Goal: Navigation & Orientation: Find specific page/section

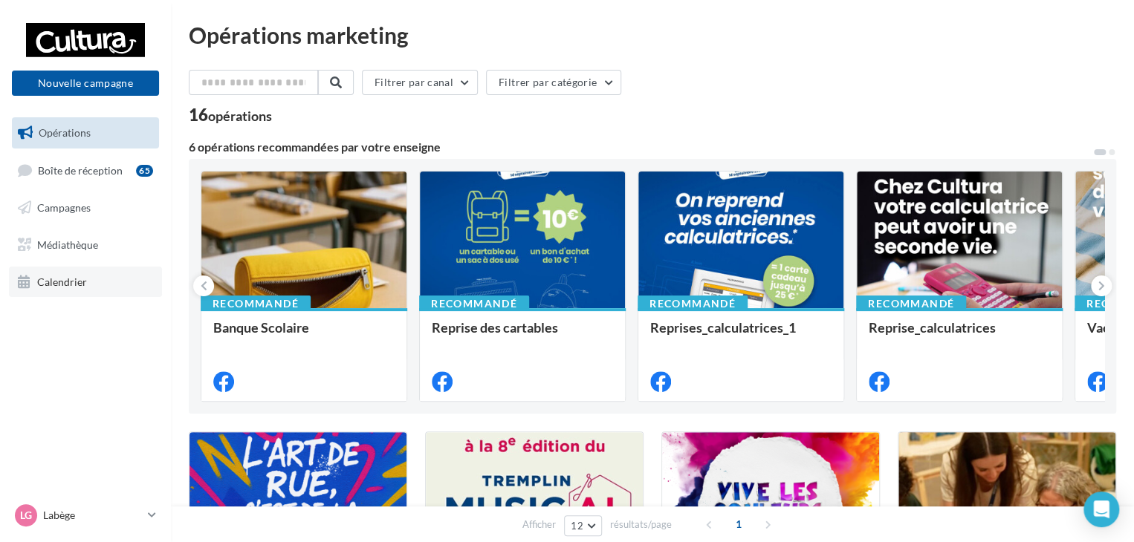
click at [71, 283] on span "Calendrier" at bounding box center [62, 281] width 50 height 13
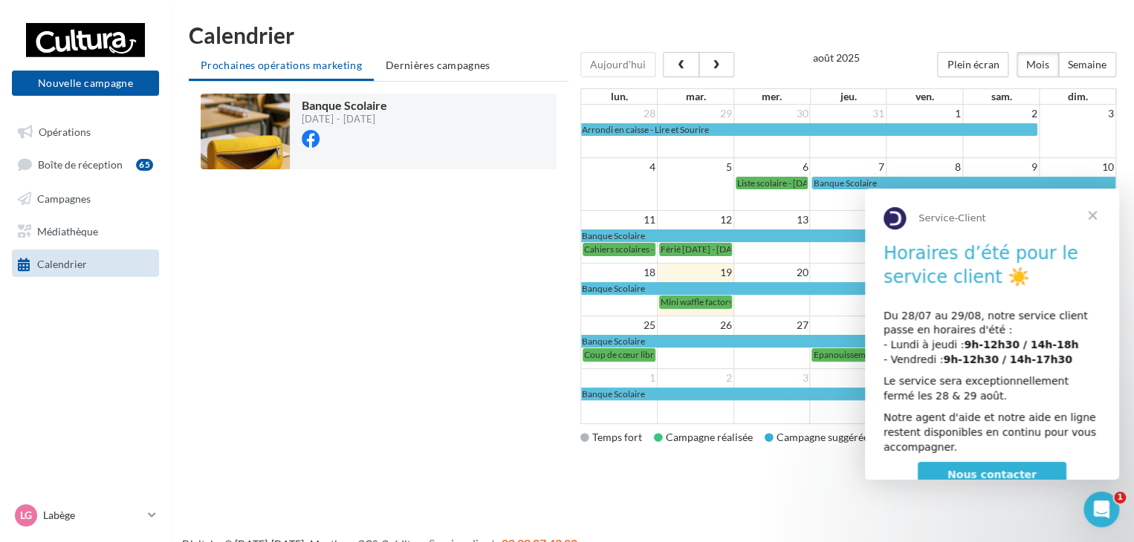
click at [1095, 215] on span "Fermer" at bounding box center [1091, 215] width 53 height 53
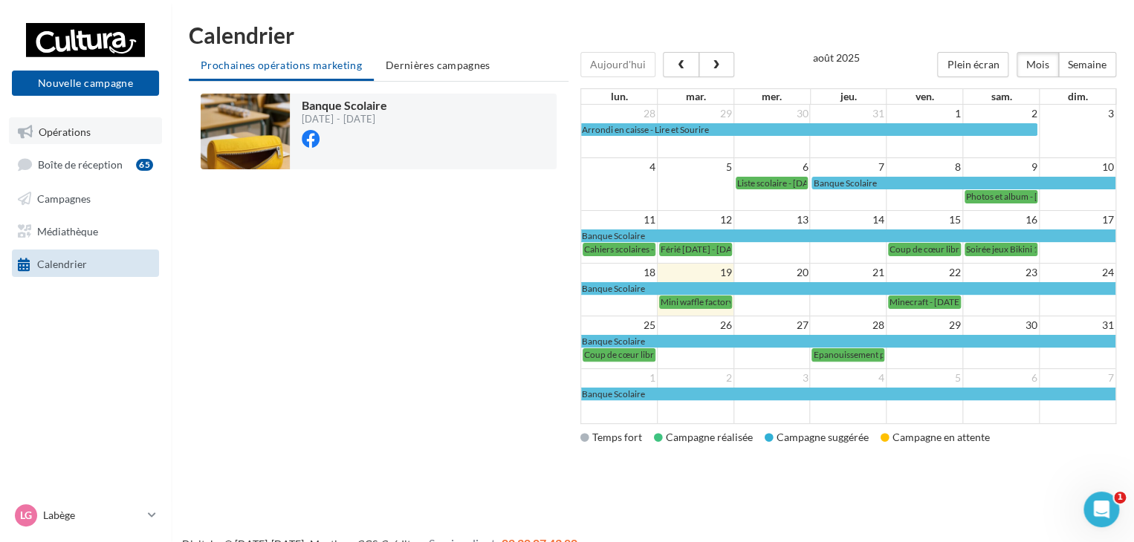
click at [70, 136] on span "Opérations" at bounding box center [65, 131] width 52 height 13
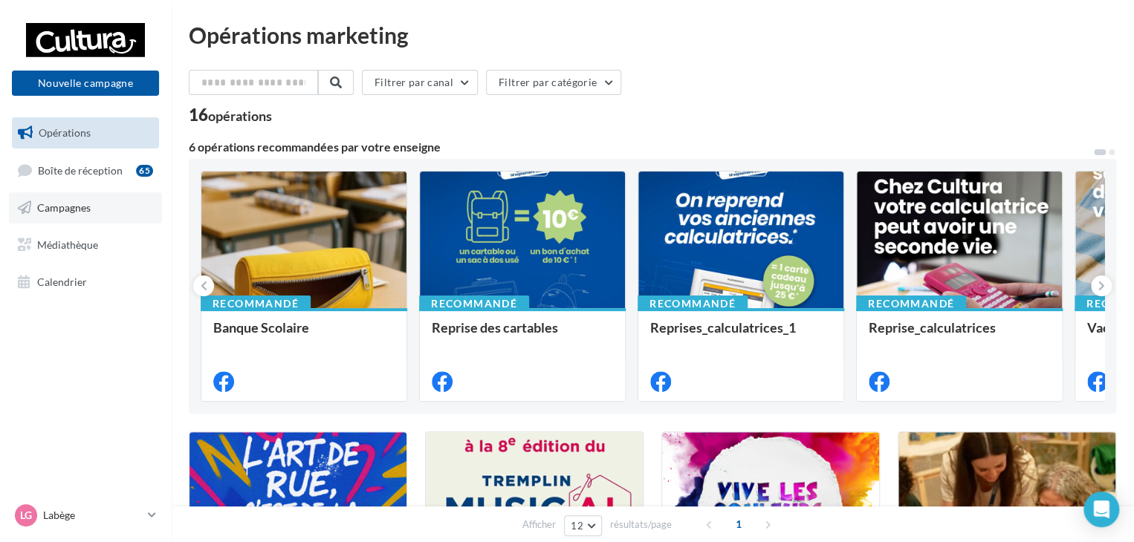
click at [65, 201] on span "Campagnes" at bounding box center [63, 207] width 53 height 13
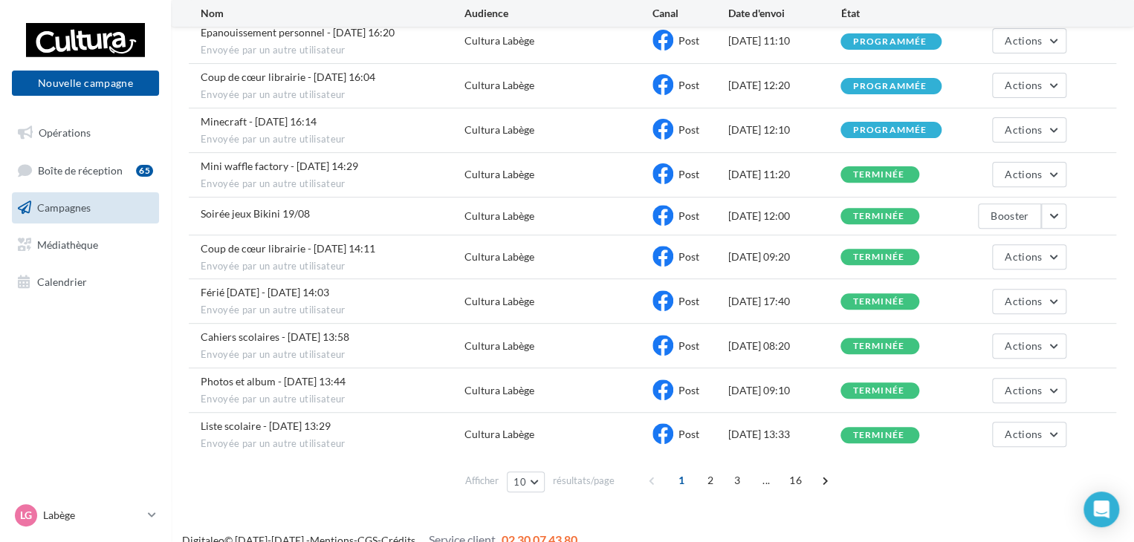
scroll to position [192, 0]
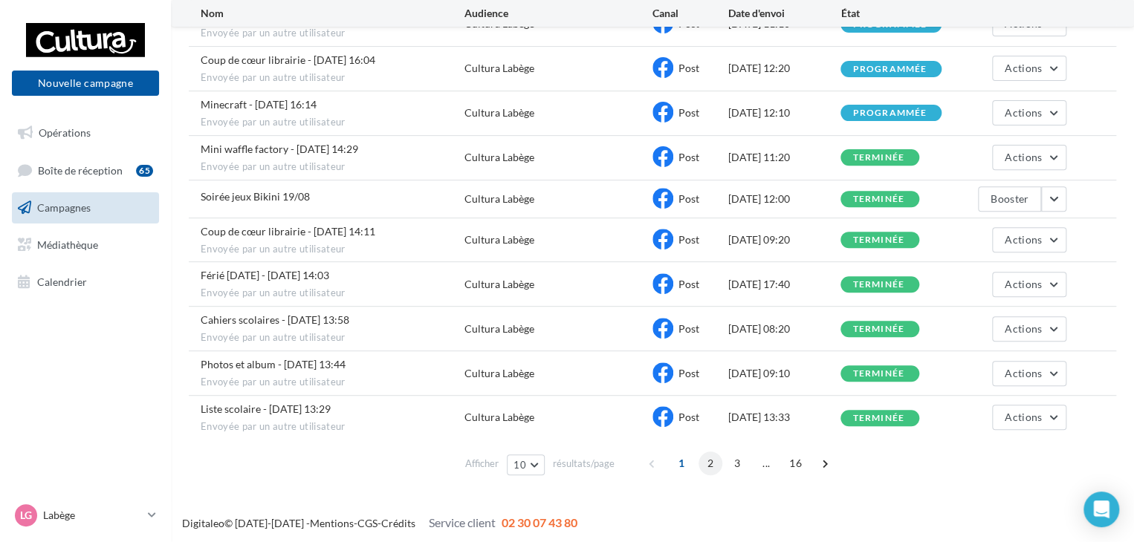
click at [714, 462] on span "2" at bounding box center [710, 464] width 24 height 24
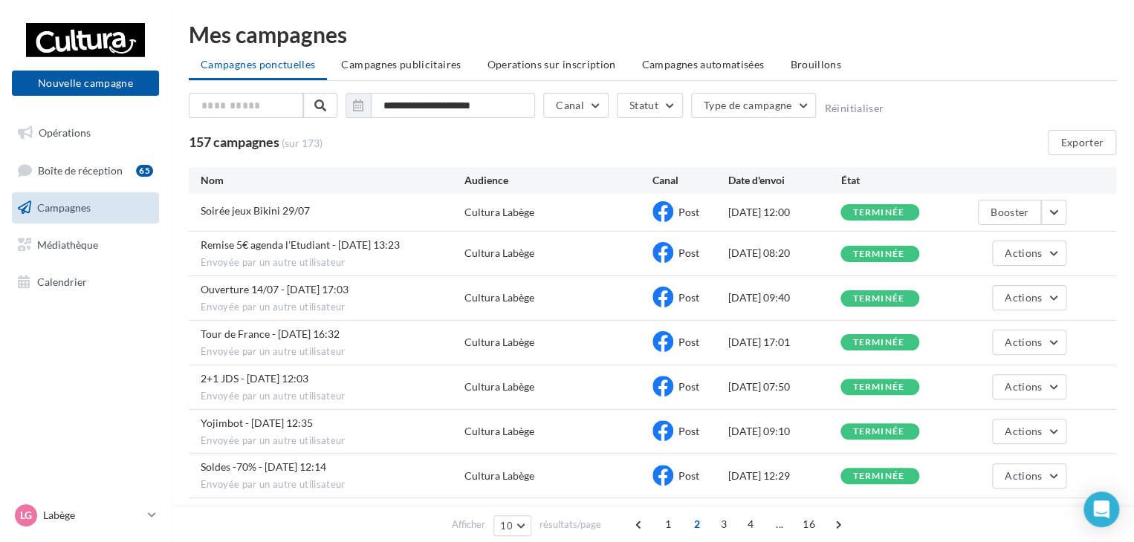
scroll to position [0, 0]
click at [270, 209] on span "Soirée jeux Bikini 29/07" at bounding box center [255, 211] width 109 height 13
